Goal: Task Accomplishment & Management: Use online tool/utility

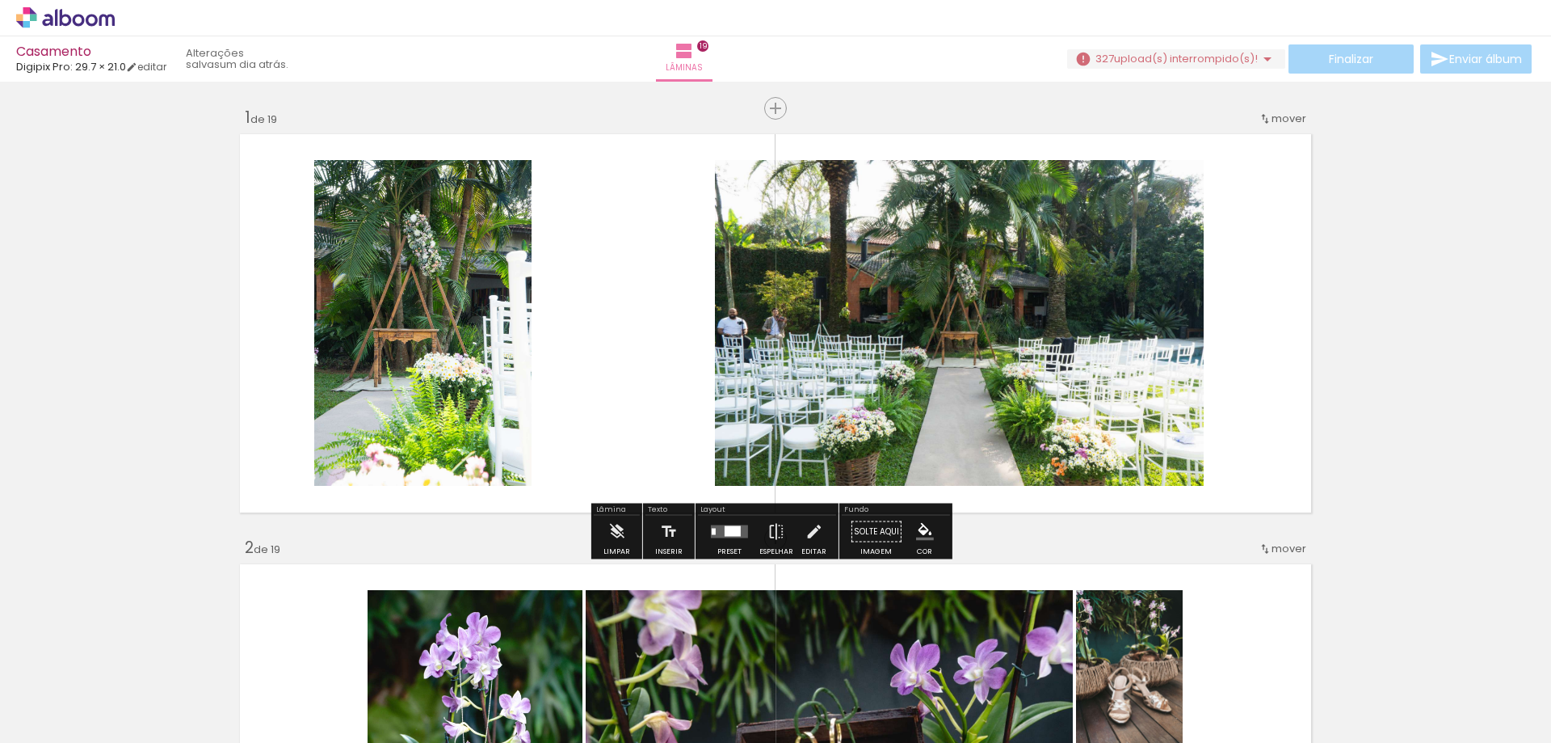
click at [1185, 60] on span "upload(s) interrompido(s)!" at bounding box center [1186, 58] width 144 height 15
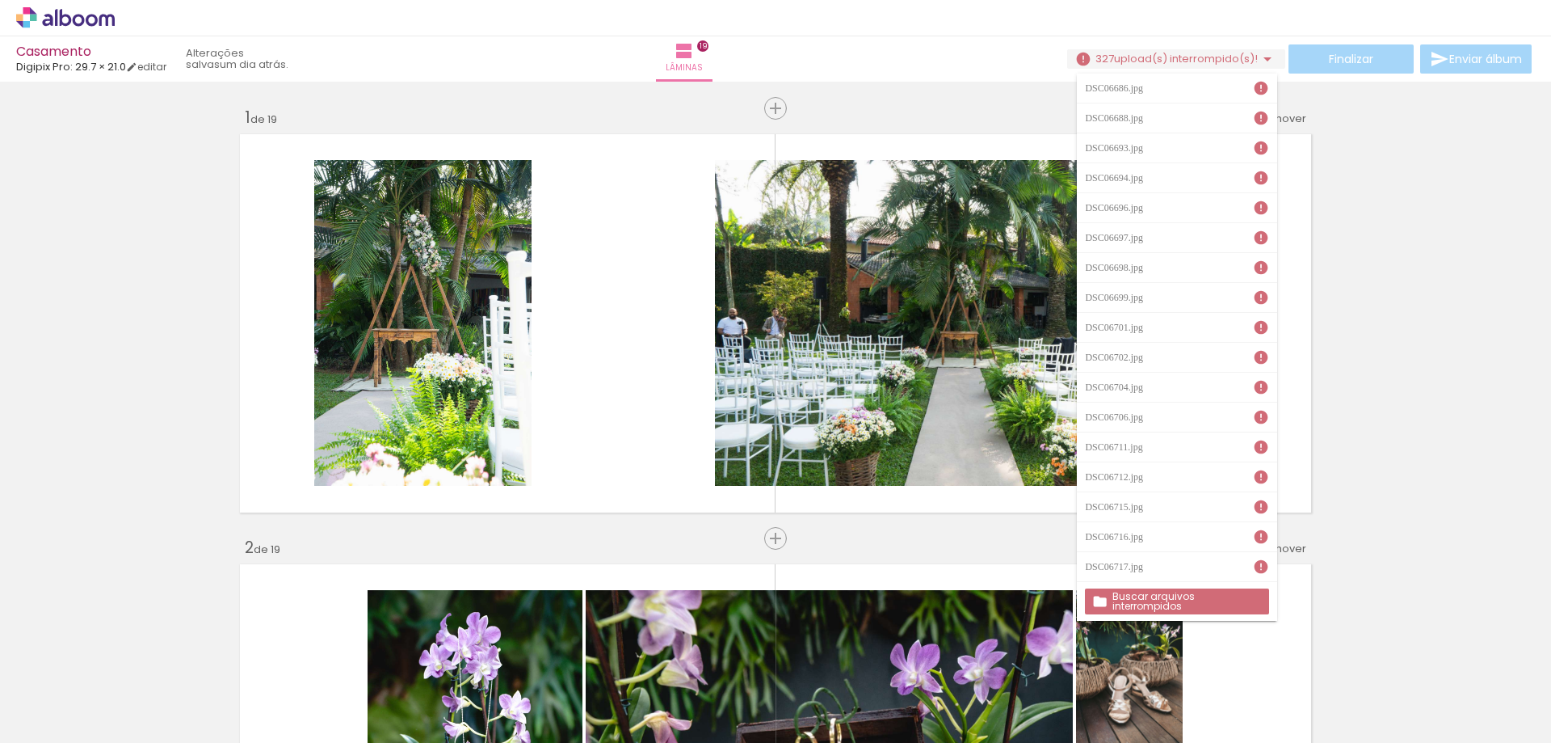
click at [1253, 87] on iron-icon at bounding box center [1261, 88] width 16 height 16
click at [0, 0] on slot "Buscar arquivos interrompidos" at bounding box center [0, 0] width 0 height 0
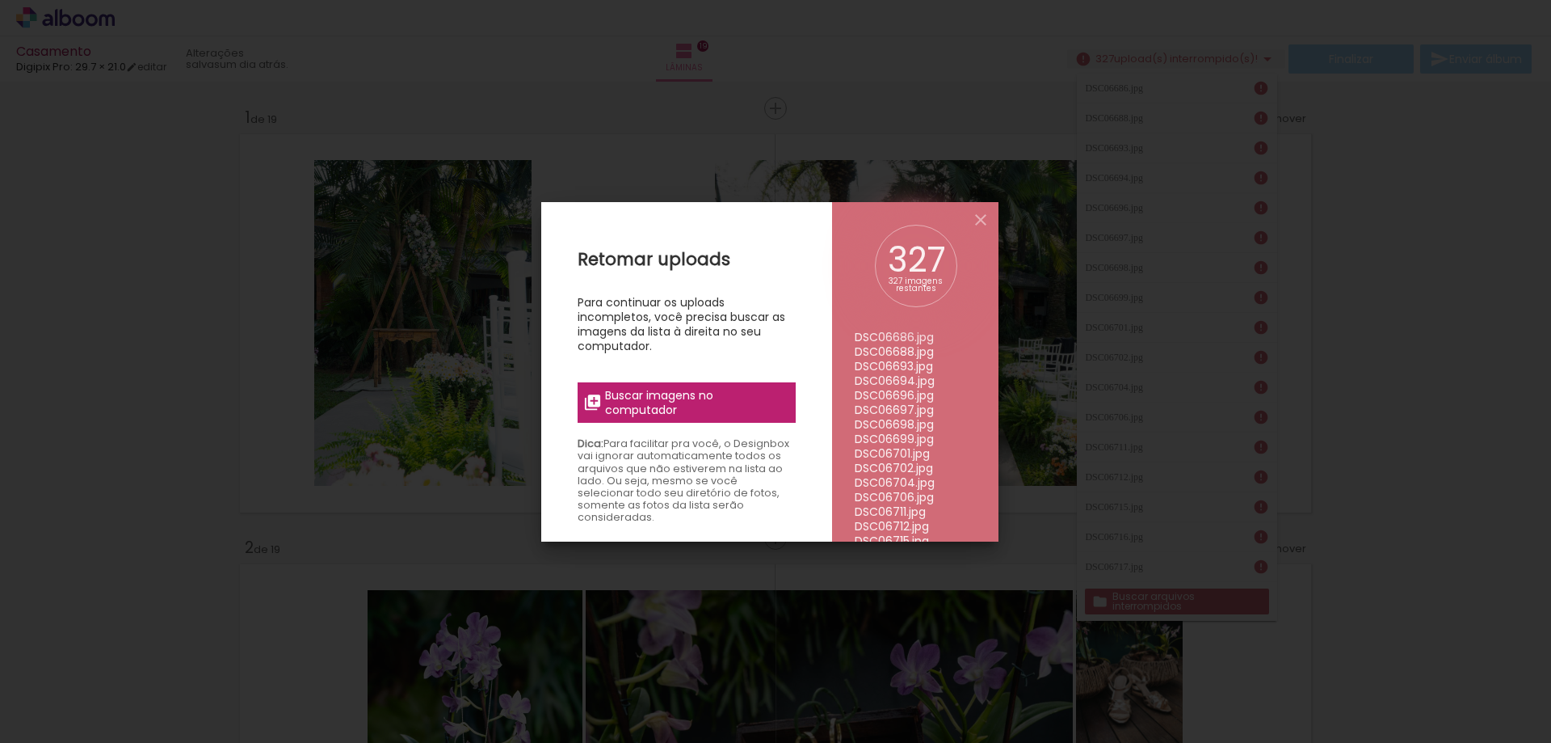
click at [710, 395] on span "Buscar imagens no computador" at bounding box center [695, 402] width 180 height 29
click at [0, 0] on input "file" at bounding box center [0, 0] width 0 height 0
click at [699, 394] on span "Buscar imagens no computador" at bounding box center [695, 402] width 180 height 29
click at [0, 0] on input "file" at bounding box center [0, 0] width 0 height 0
click at [747, 414] on span "Buscar imagens no computador" at bounding box center [695, 402] width 180 height 29
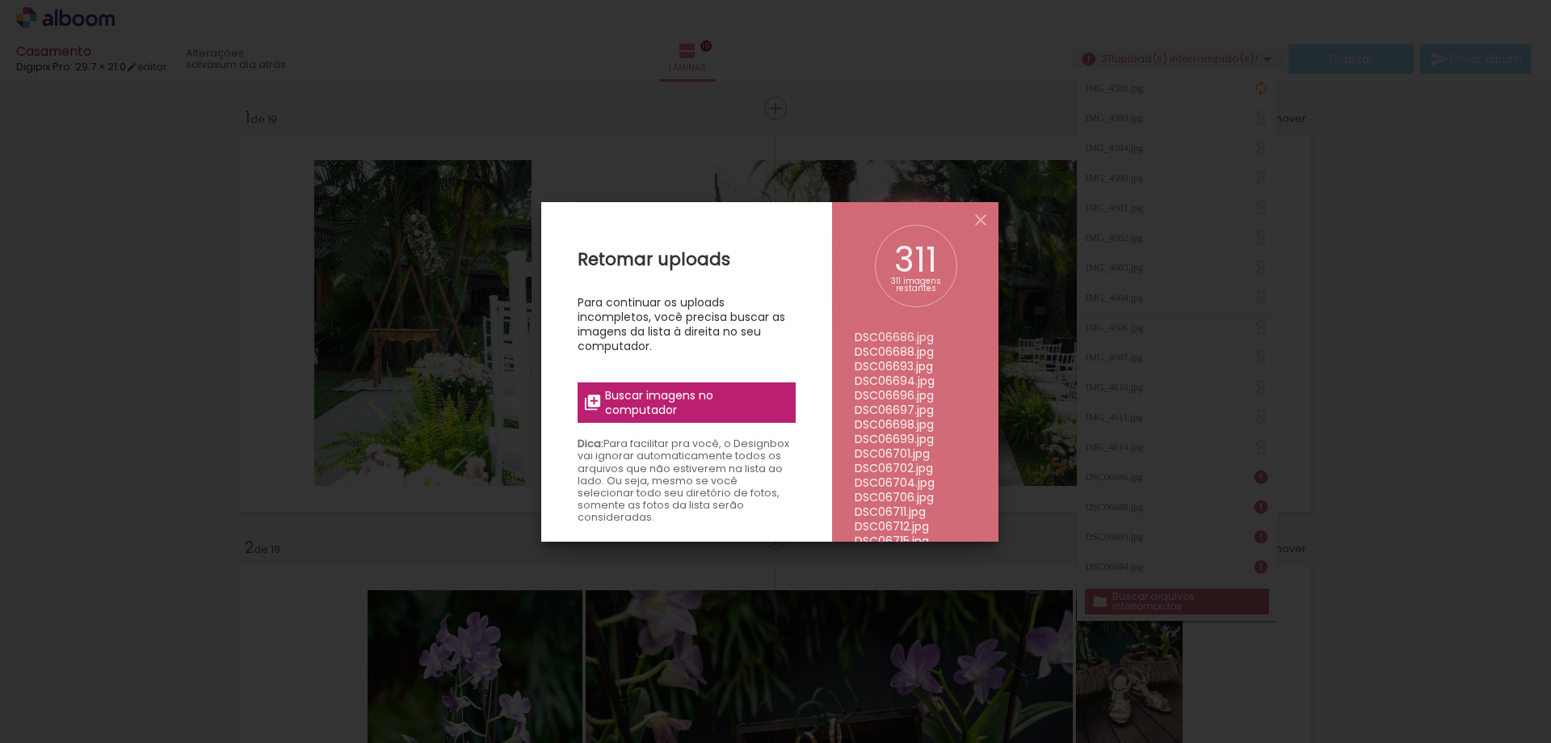
click at [0, 0] on input "file" at bounding box center [0, 0] width 0 height 0
click at [983, 213] on iron-icon at bounding box center [980, 219] width 19 height 19
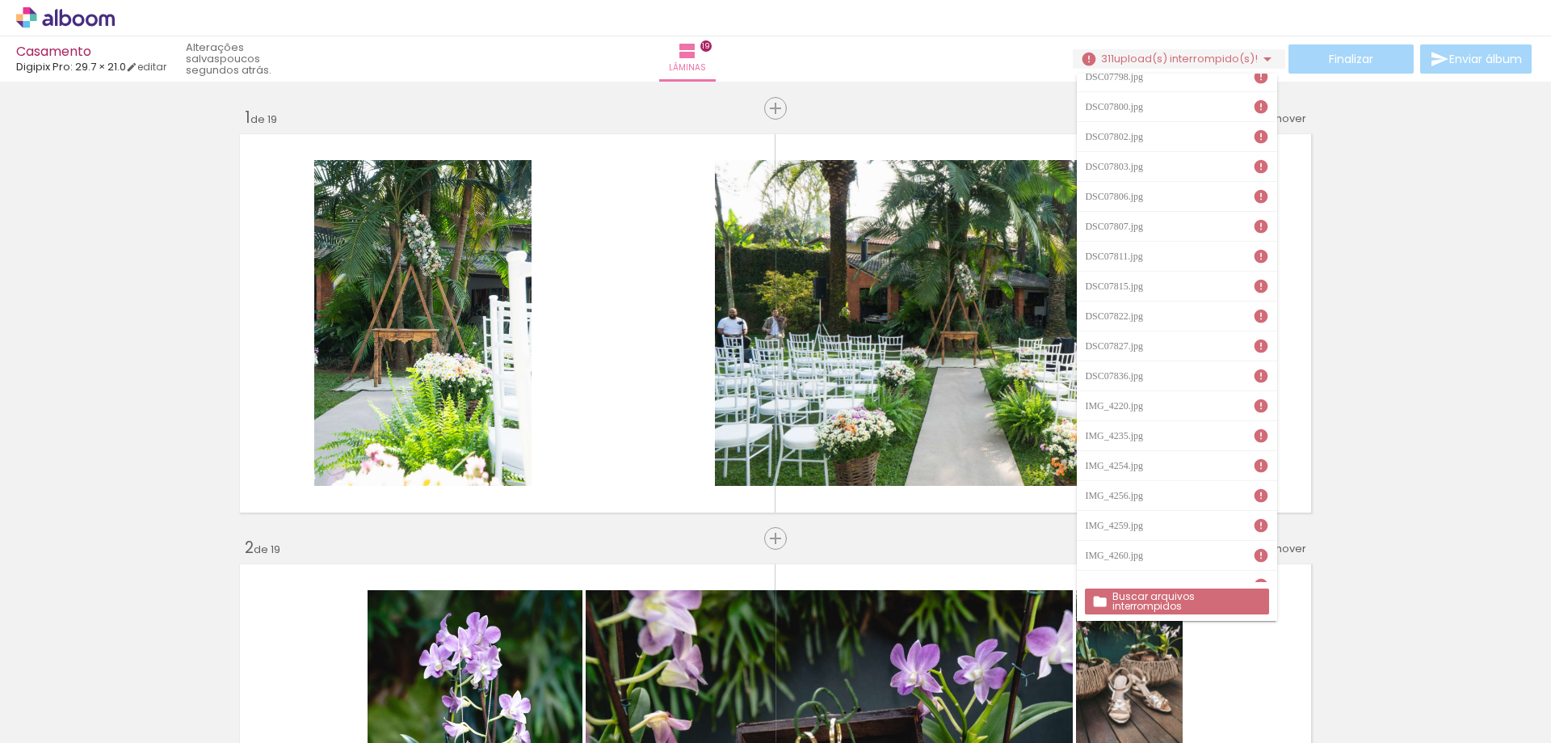
scroll to position [8790, 0]
click at [0, 0] on slot "Buscar arquivos interrompidos" at bounding box center [0, 0] width 0 height 0
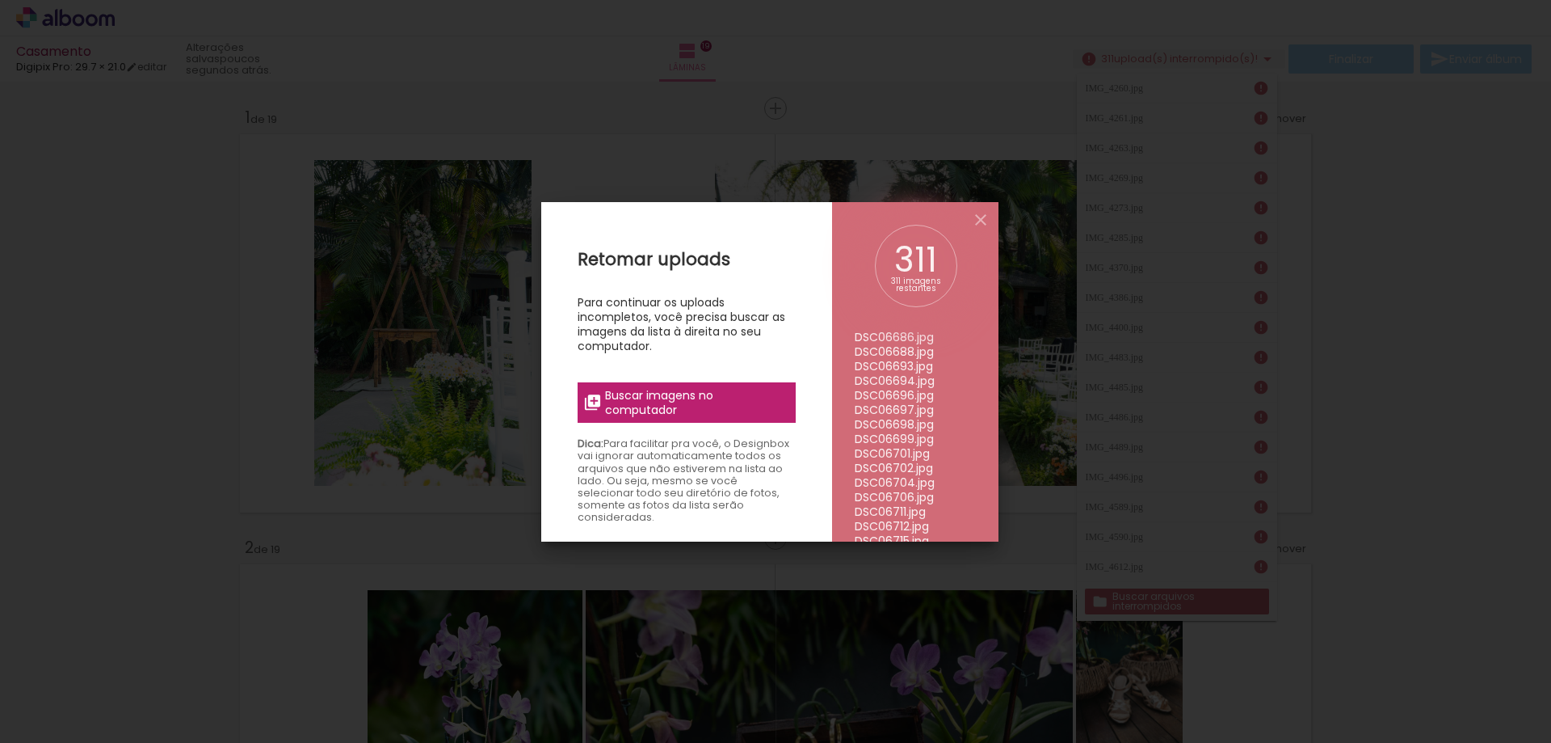
click at [714, 392] on span "Buscar imagens no computador" at bounding box center [695, 402] width 180 height 29
click at [0, 0] on input "file" at bounding box center [0, 0] width 0 height 0
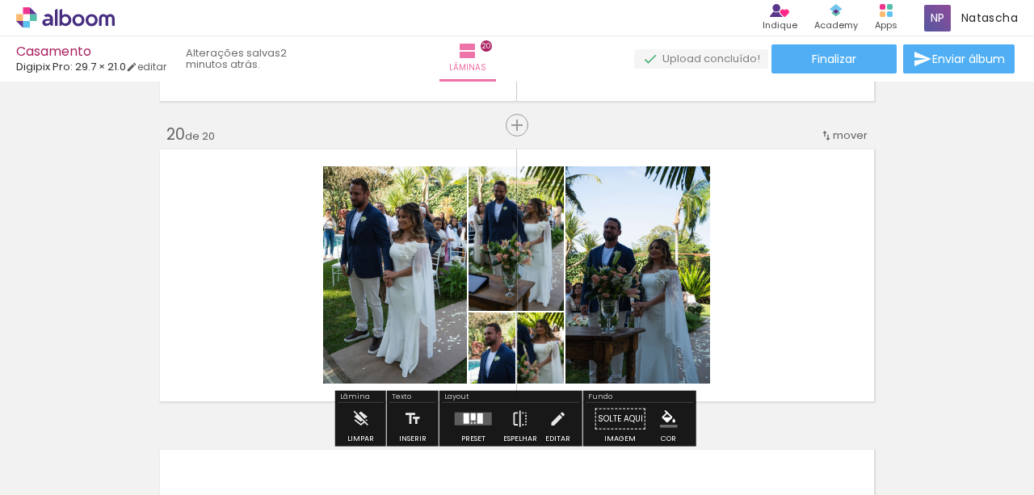
scroll to position [5740, 0]
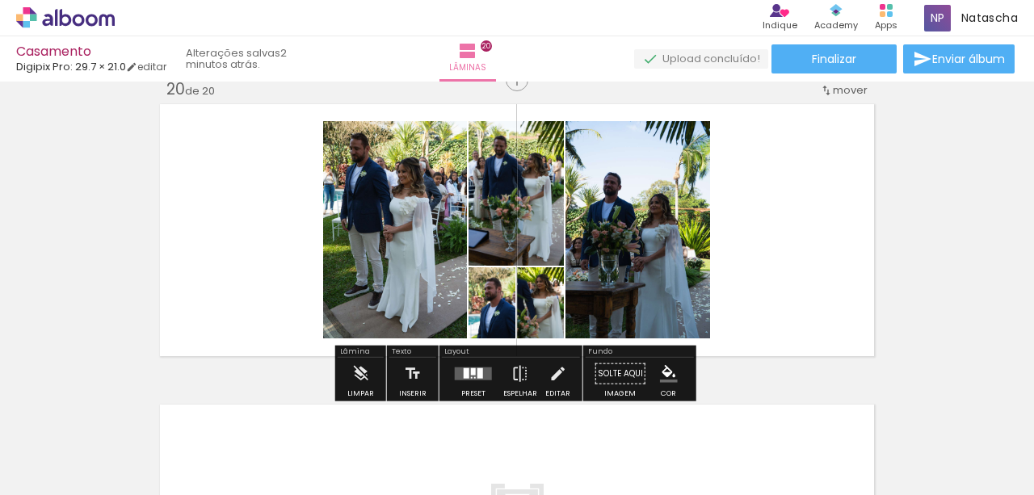
click at [782, 291] on quentale-layouter at bounding box center [517, 230] width 722 height 260
drag, startPoint x: 483, startPoint y: 379, endPoint x: 600, endPoint y: 334, distance: 124.8
click at [482, 375] on quentale-layouter at bounding box center [473, 374] width 37 height 13
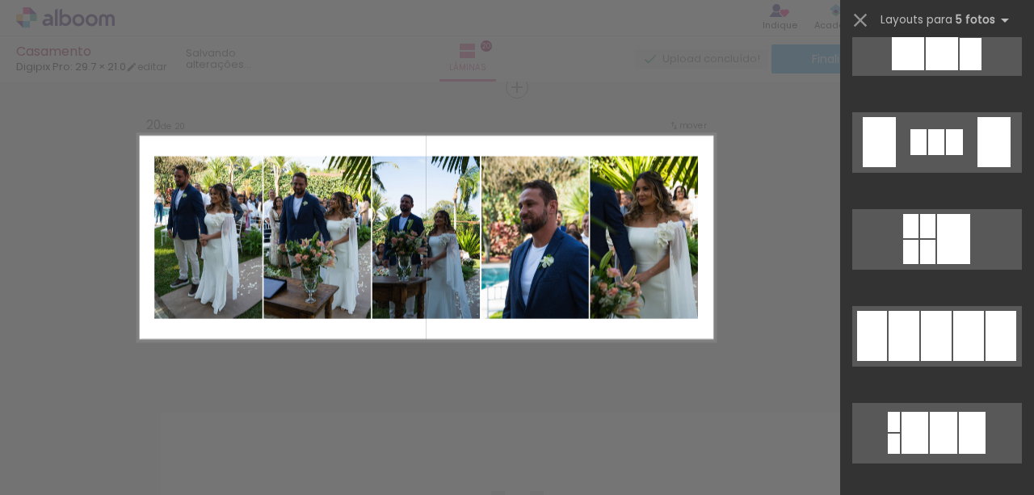
scroll to position [2338, 0]
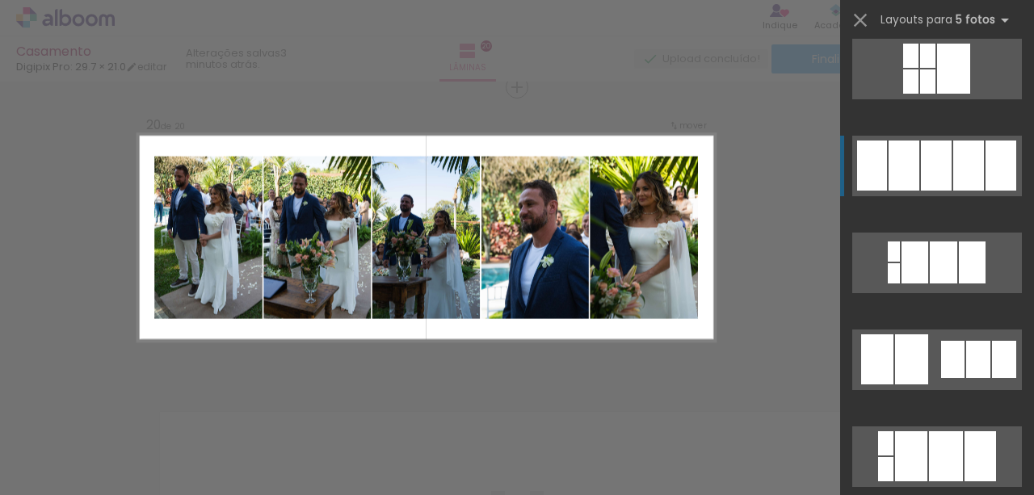
click at [946, 149] on div at bounding box center [936, 166] width 31 height 50
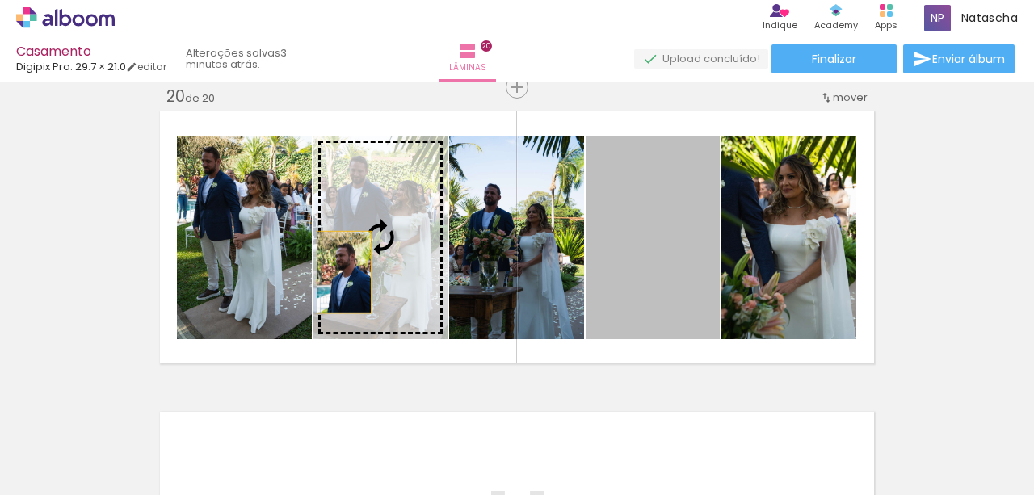
drag, startPoint x: 661, startPoint y: 280, endPoint x: 340, endPoint y: 272, distance: 320.9
click at [0, 0] on slot at bounding box center [0, 0] width 0 height 0
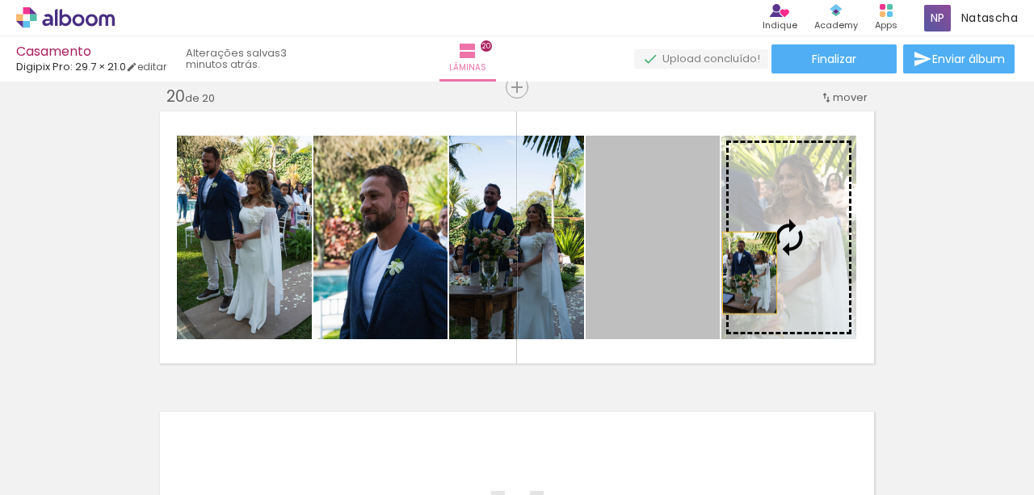
drag, startPoint x: 614, startPoint y: 283, endPoint x: 776, endPoint y: 273, distance: 161.9
click at [0, 0] on slot at bounding box center [0, 0] width 0 height 0
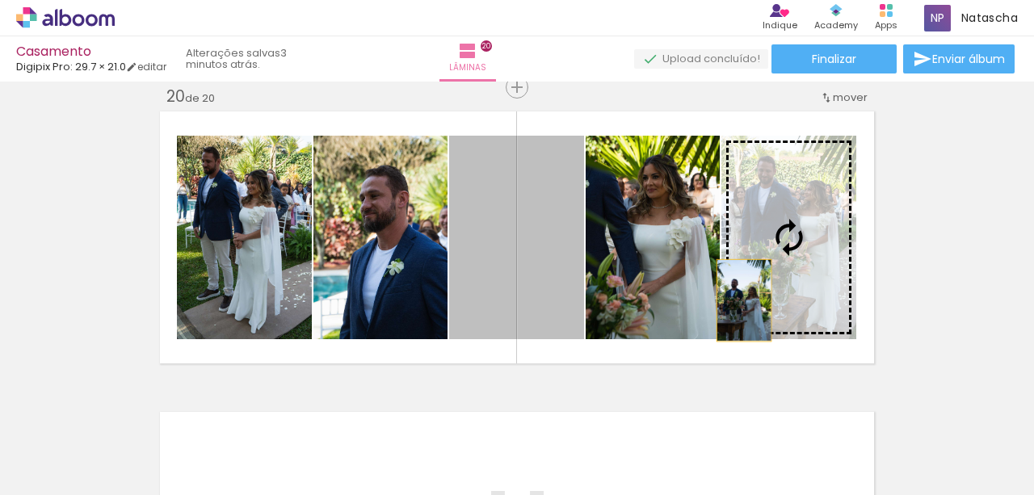
drag, startPoint x: 548, startPoint y: 305, endPoint x: 772, endPoint y: 301, distance: 223.9
click at [0, 0] on slot at bounding box center [0, 0] width 0 height 0
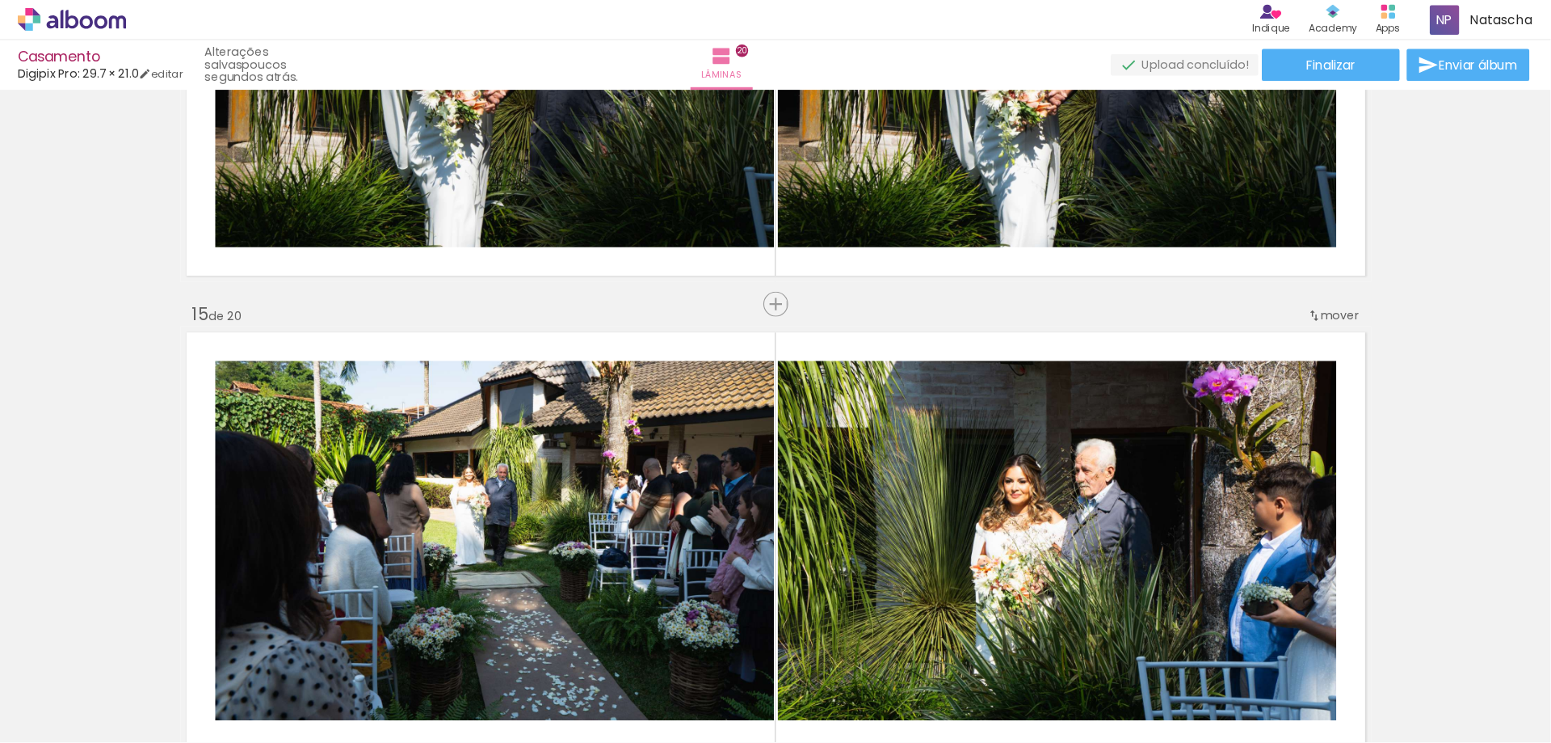
scroll to position [2338, 0]
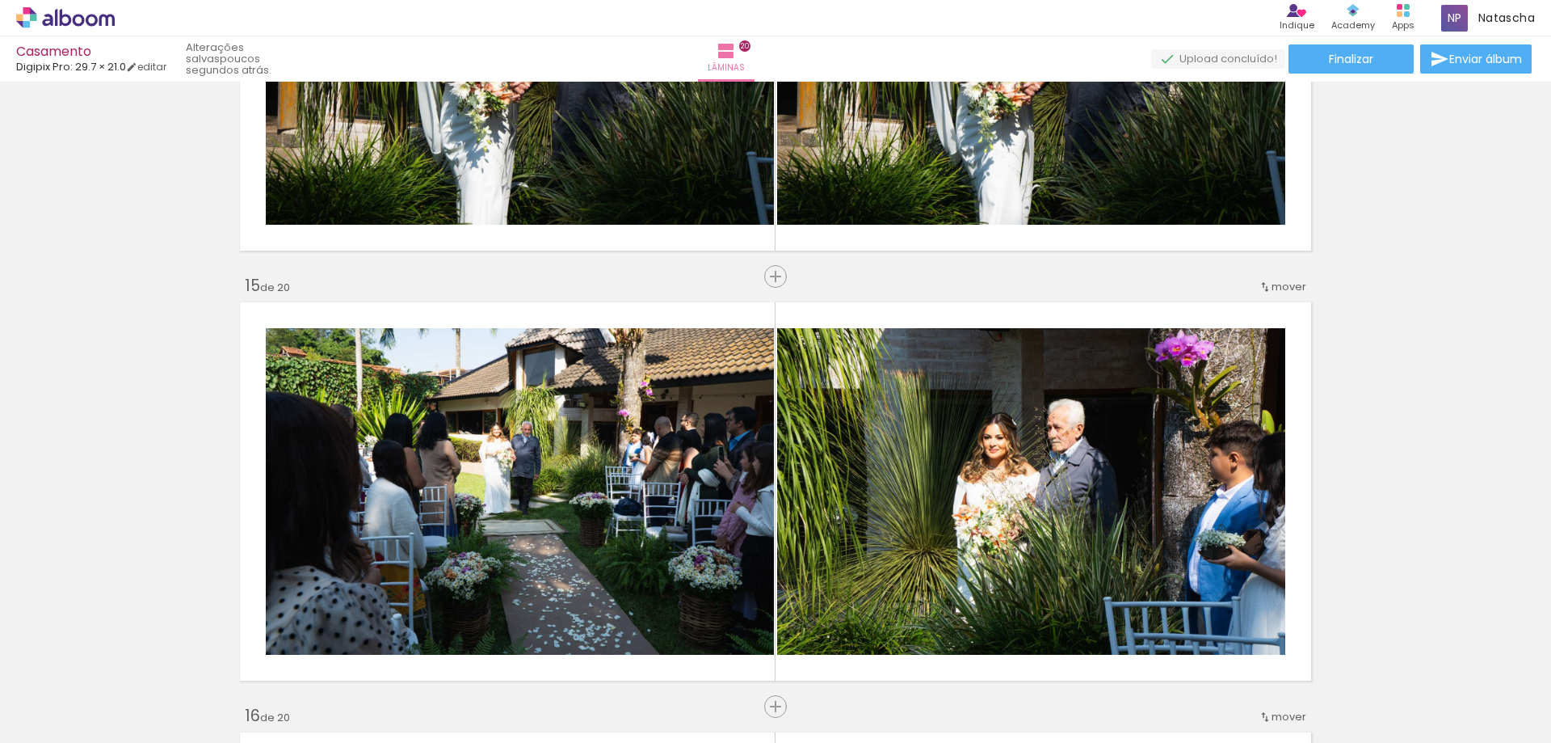
drag, startPoint x: 1017, startPoint y: 0, endPoint x: 1151, endPoint y: 273, distance: 304.3
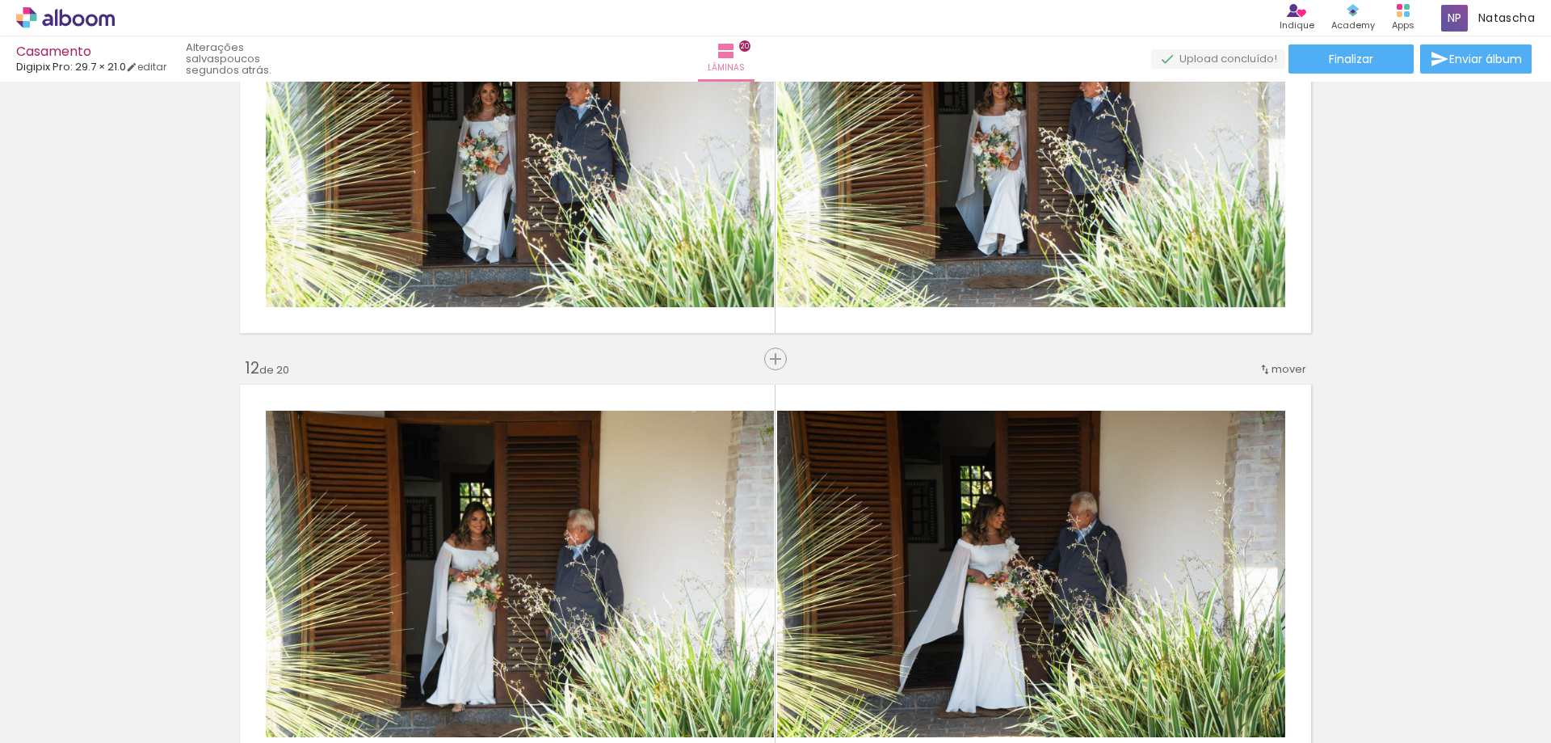
scroll to position [4477, 0]
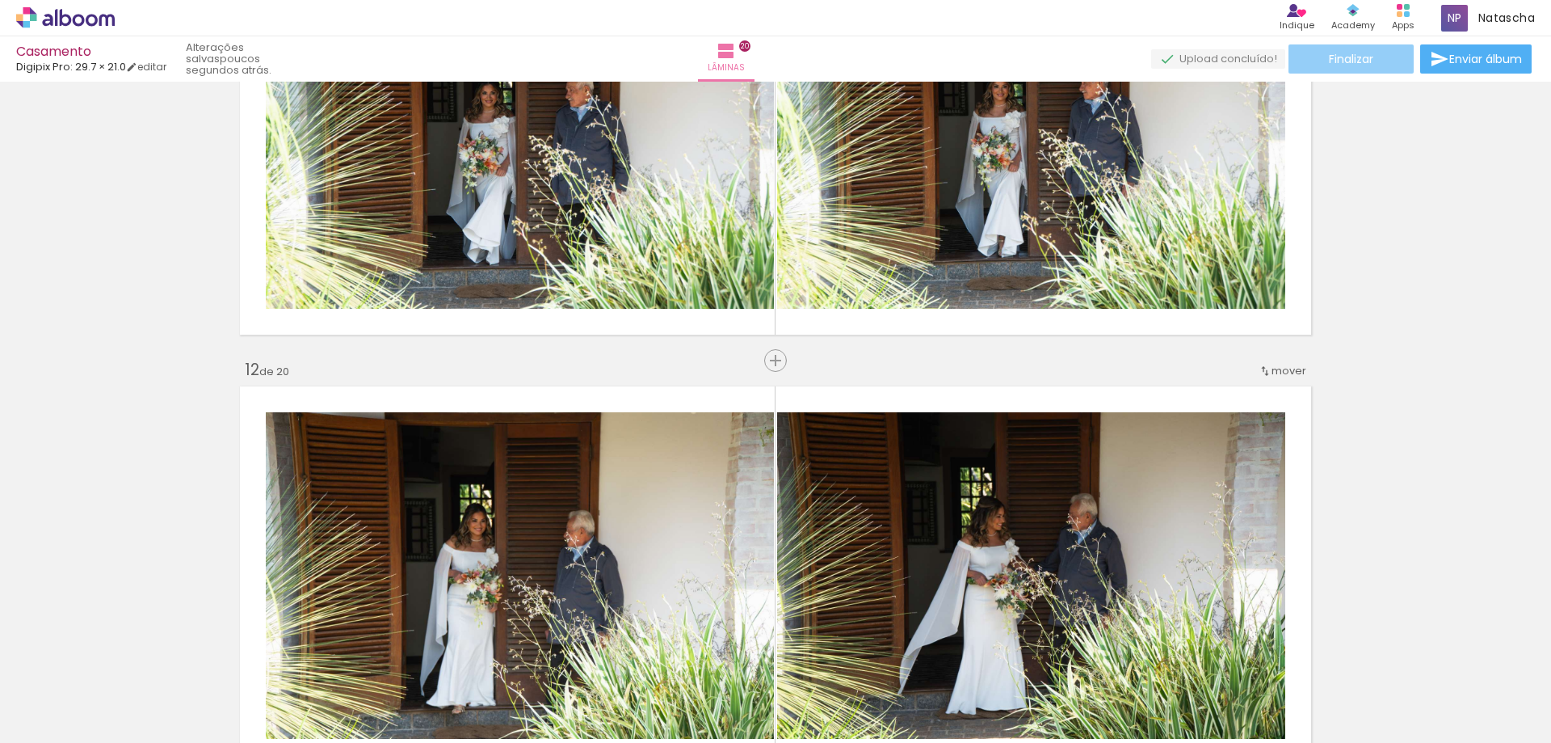
click at [1033, 53] on span "Finalizar" at bounding box center [1351, 58] width 44 height 11
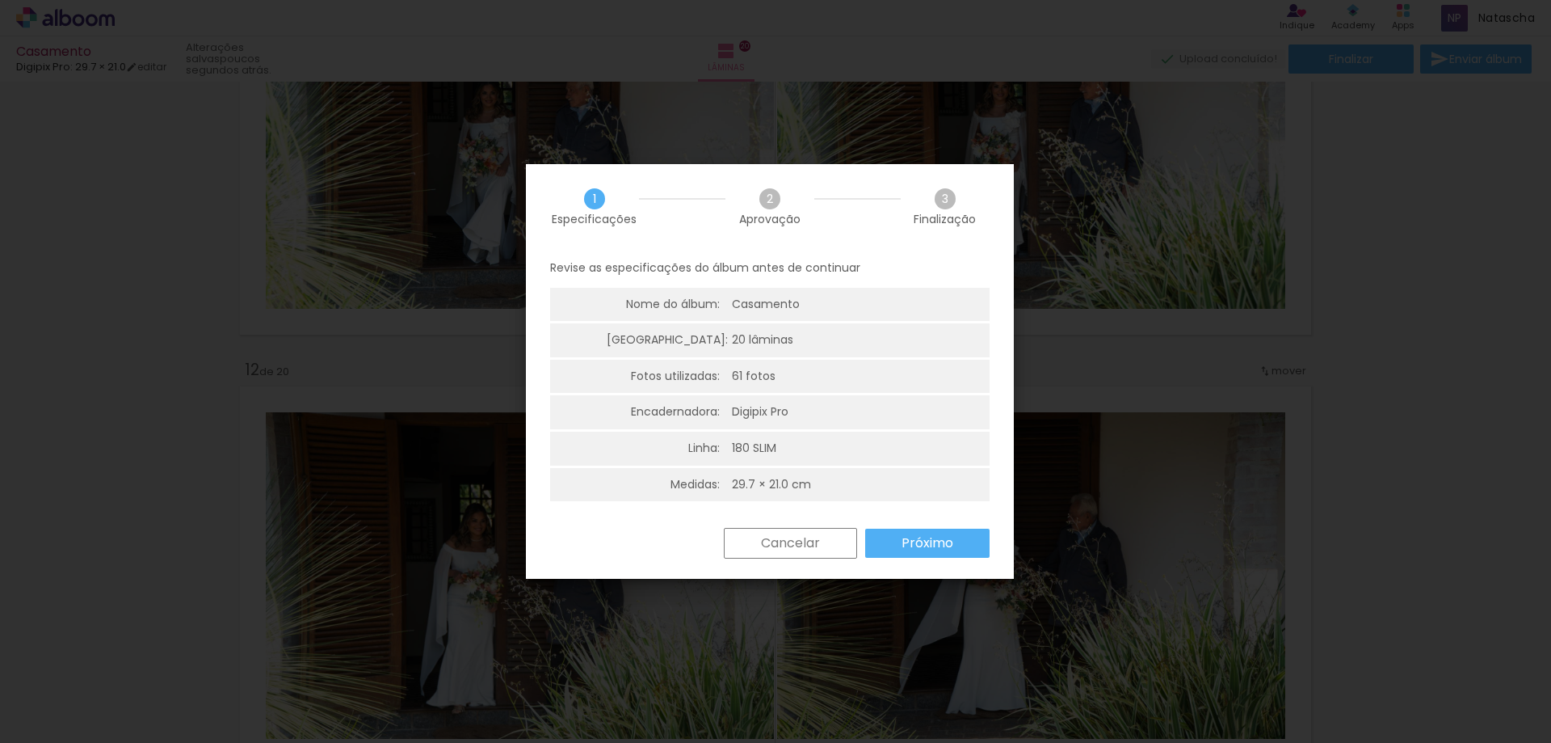
scroll to position [4, 0]
click at [0, 0] on slot "Cancelar" at bounding box center [0, 0] width 0 height 0
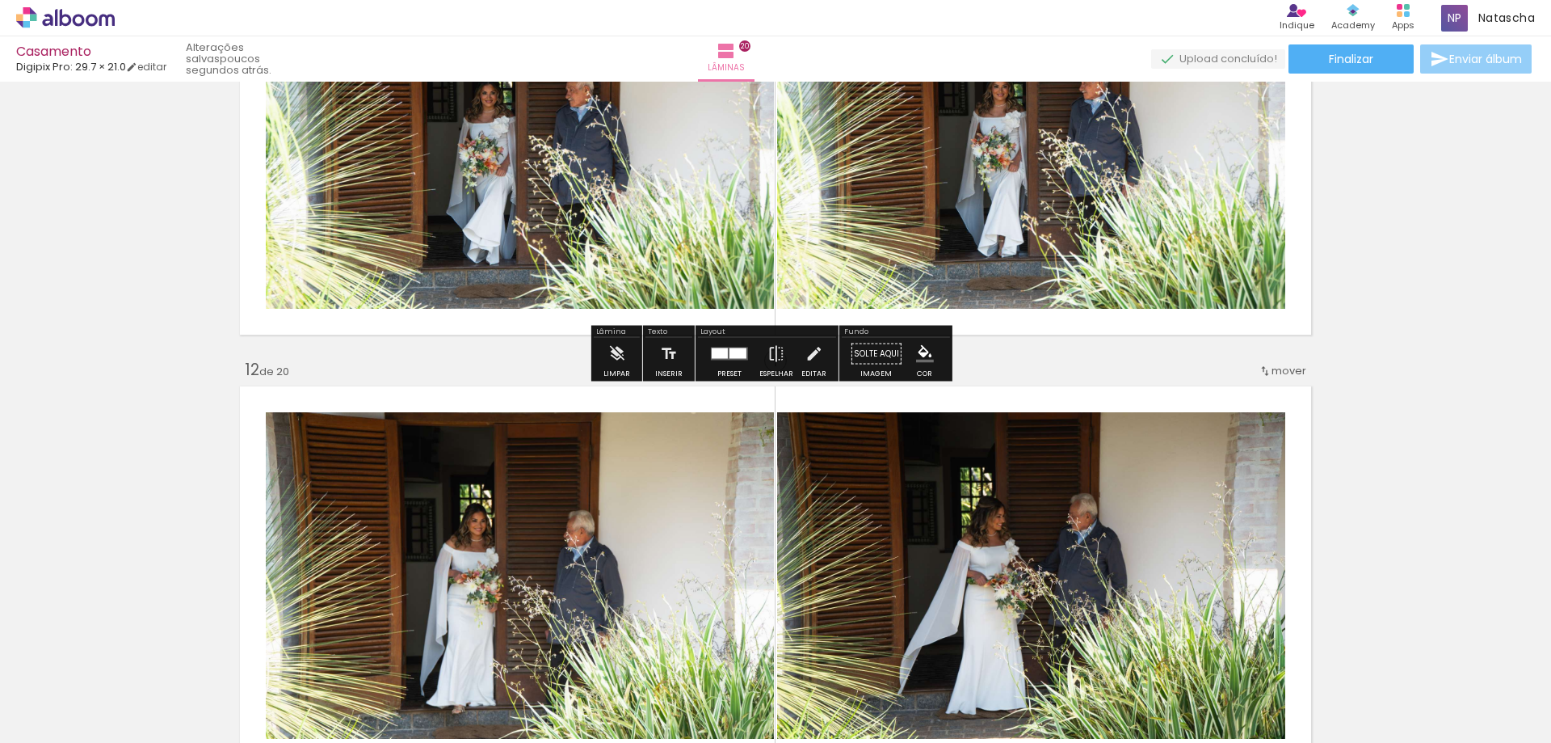
click at [1033, 59] on span "Enviar álbum" at bounding box center [1486, 58] width 73 height 11
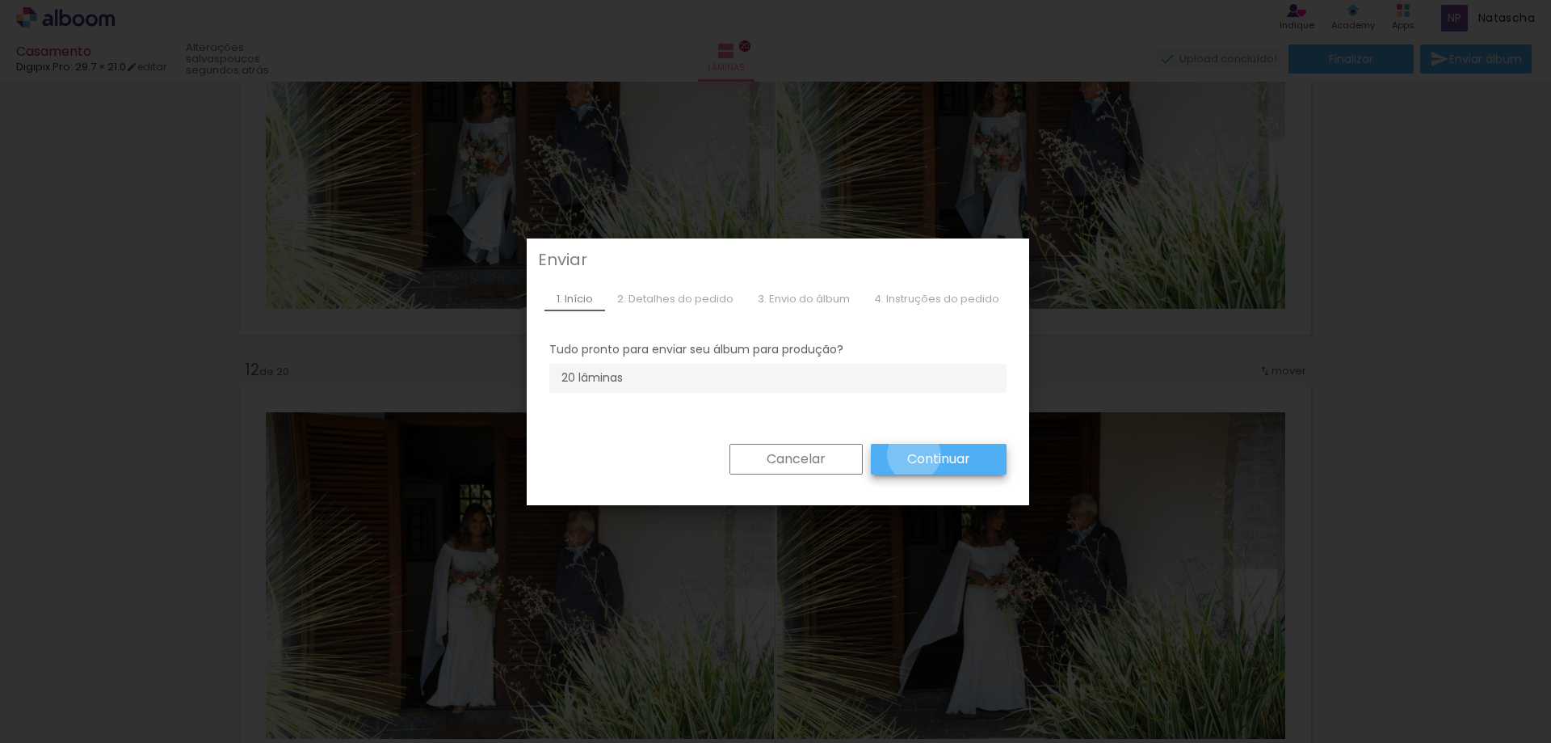
click at [0, 0] on slot "Continuar" at bounding box center [0, 0] width 0 height 0
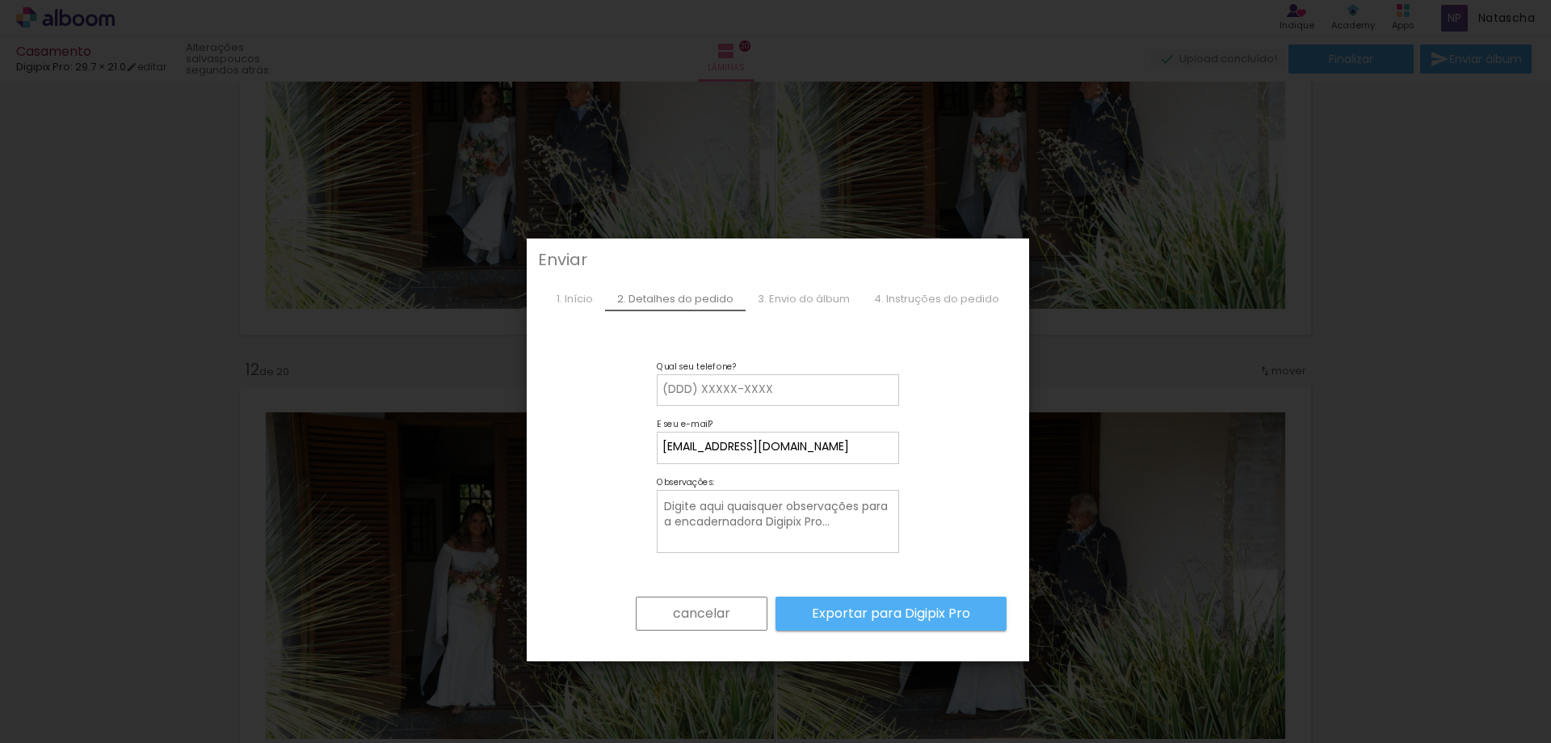
click at [0, 0] on paper-button "cancelar" at bounding box center [0, 0] width 0 height 0
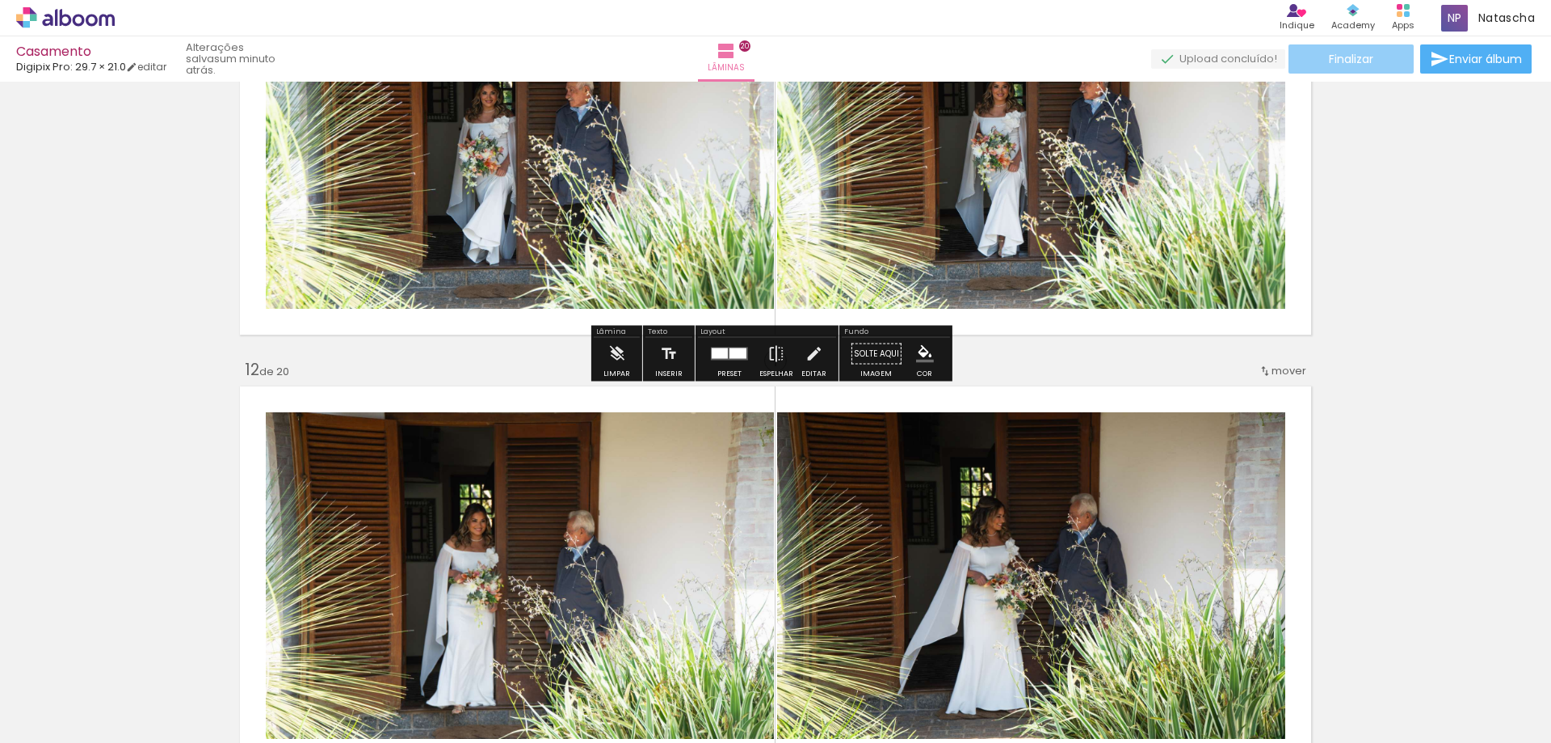
click at [1033, 49] on paper-button "Finalizar" at bounding box center [1351, 58] width 125 height 29
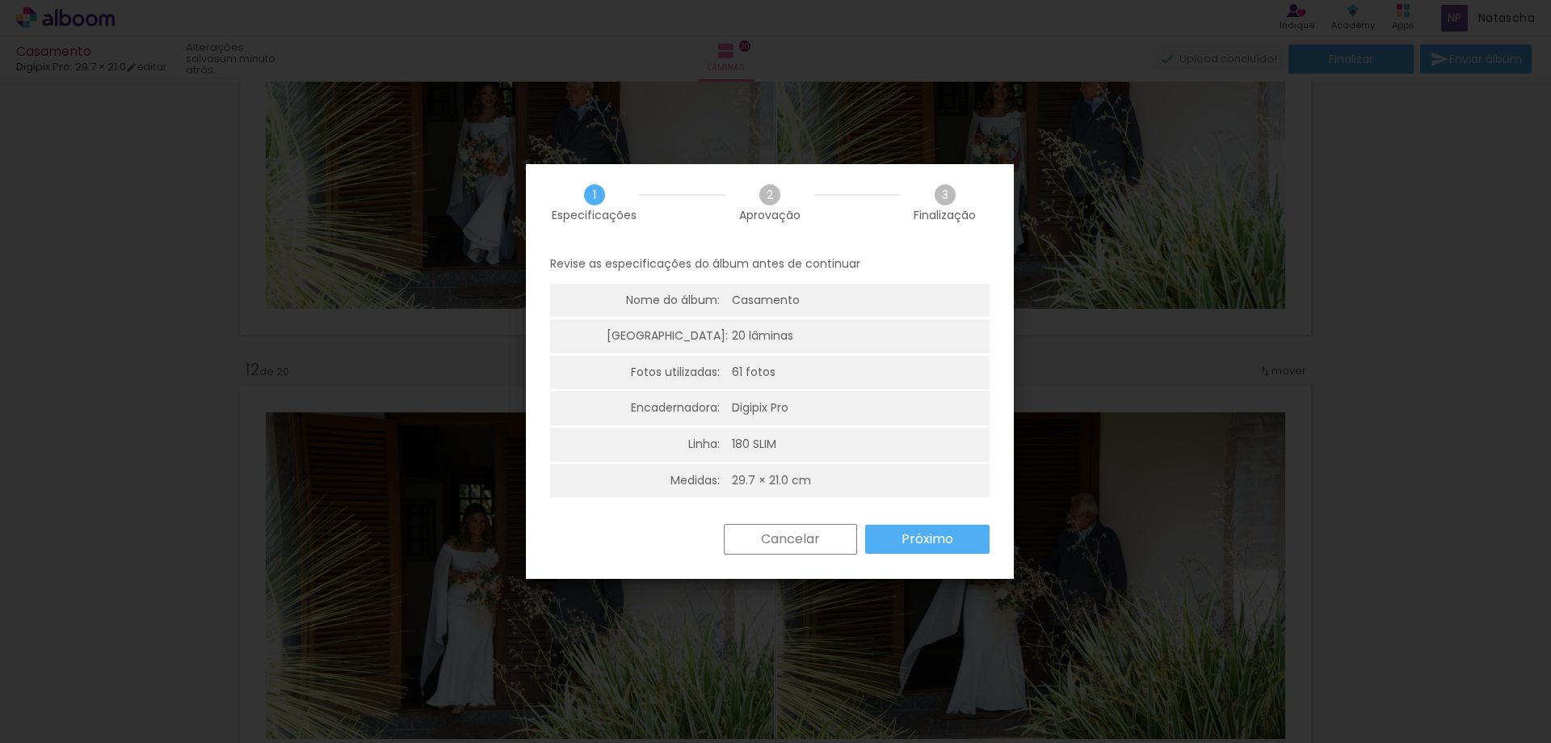
click at [0, 0] on slot "Próximo" at bounding box center [0, 0] width 0 height 0
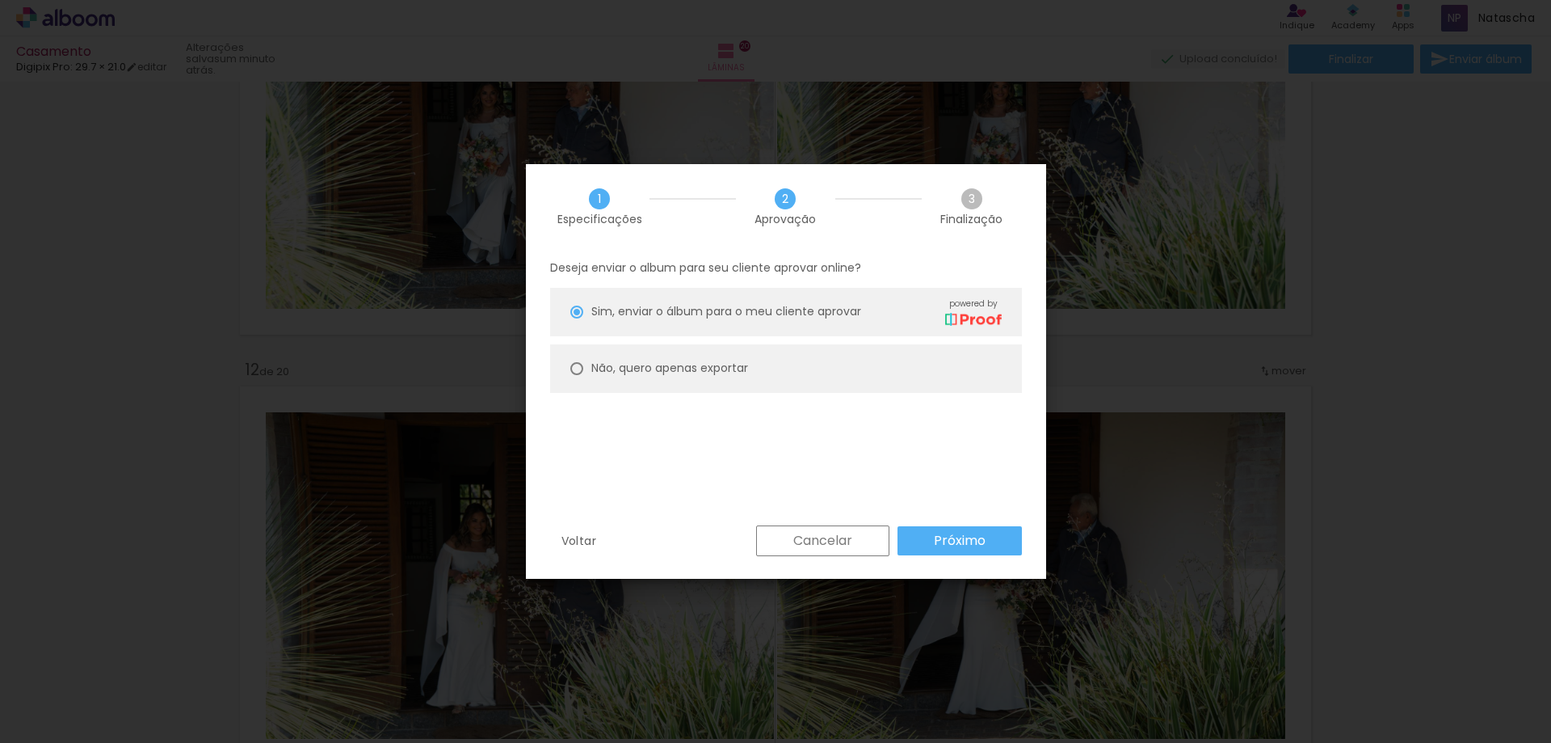
click at [0, 0] on paper-button "Próximo" at bounding box center [0, 0] width 0 height 0
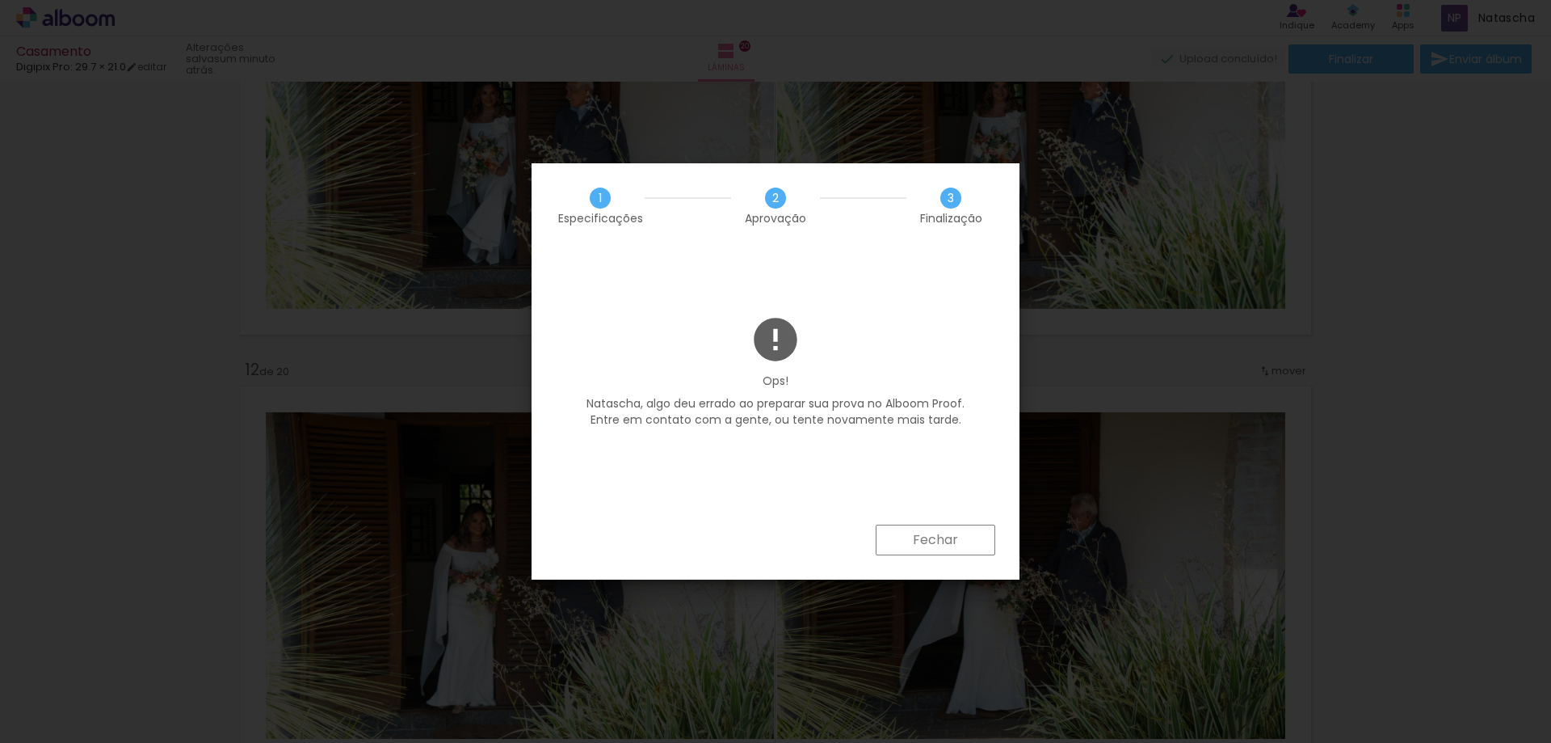
scroll to position [2338, 0]
click at [900, 545] on paper-button "Fechar" at bounding box center [936, 539] width 120 height 31
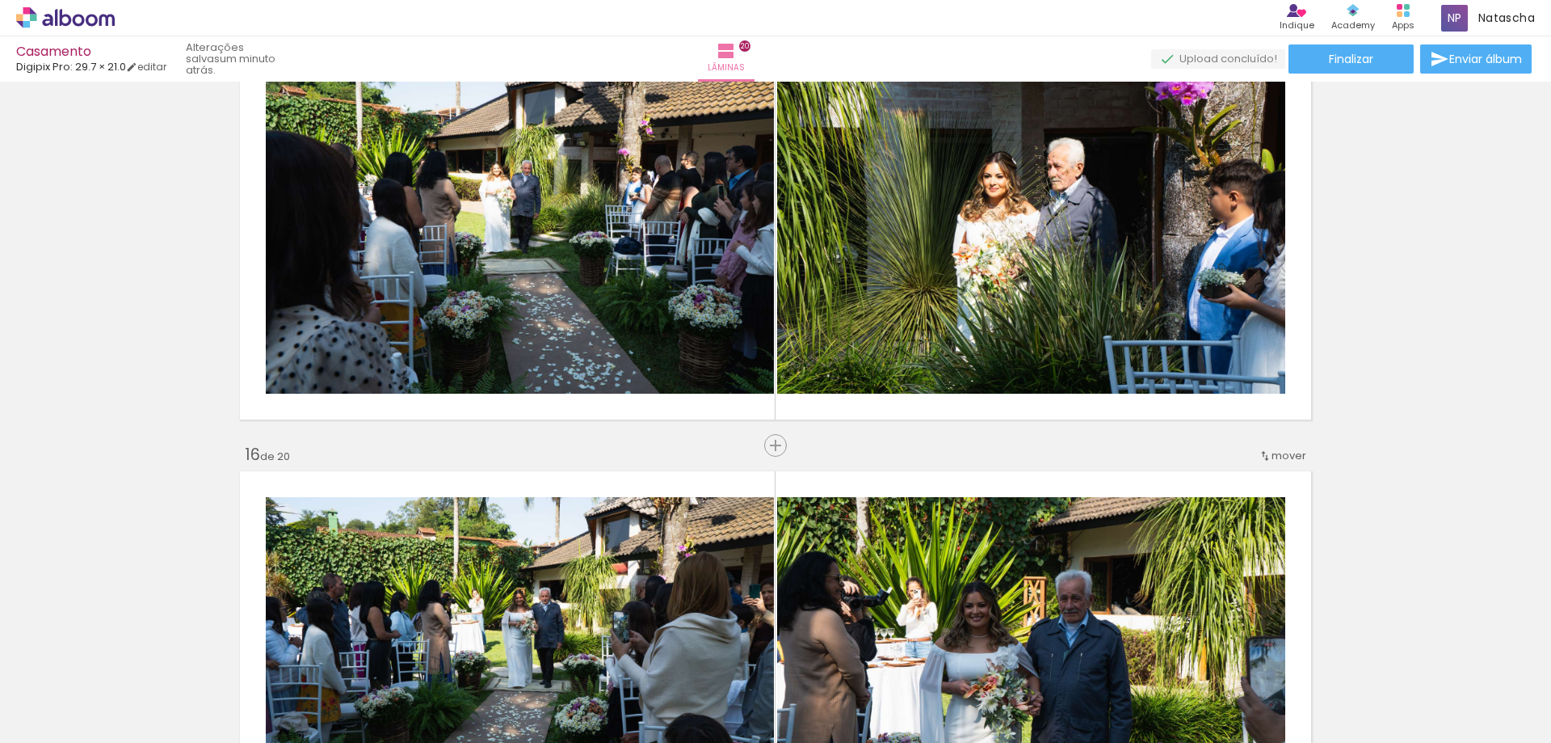
scroll to position [6093, 0]
